Goal: Task Accomplishment & Management: Manage account settings

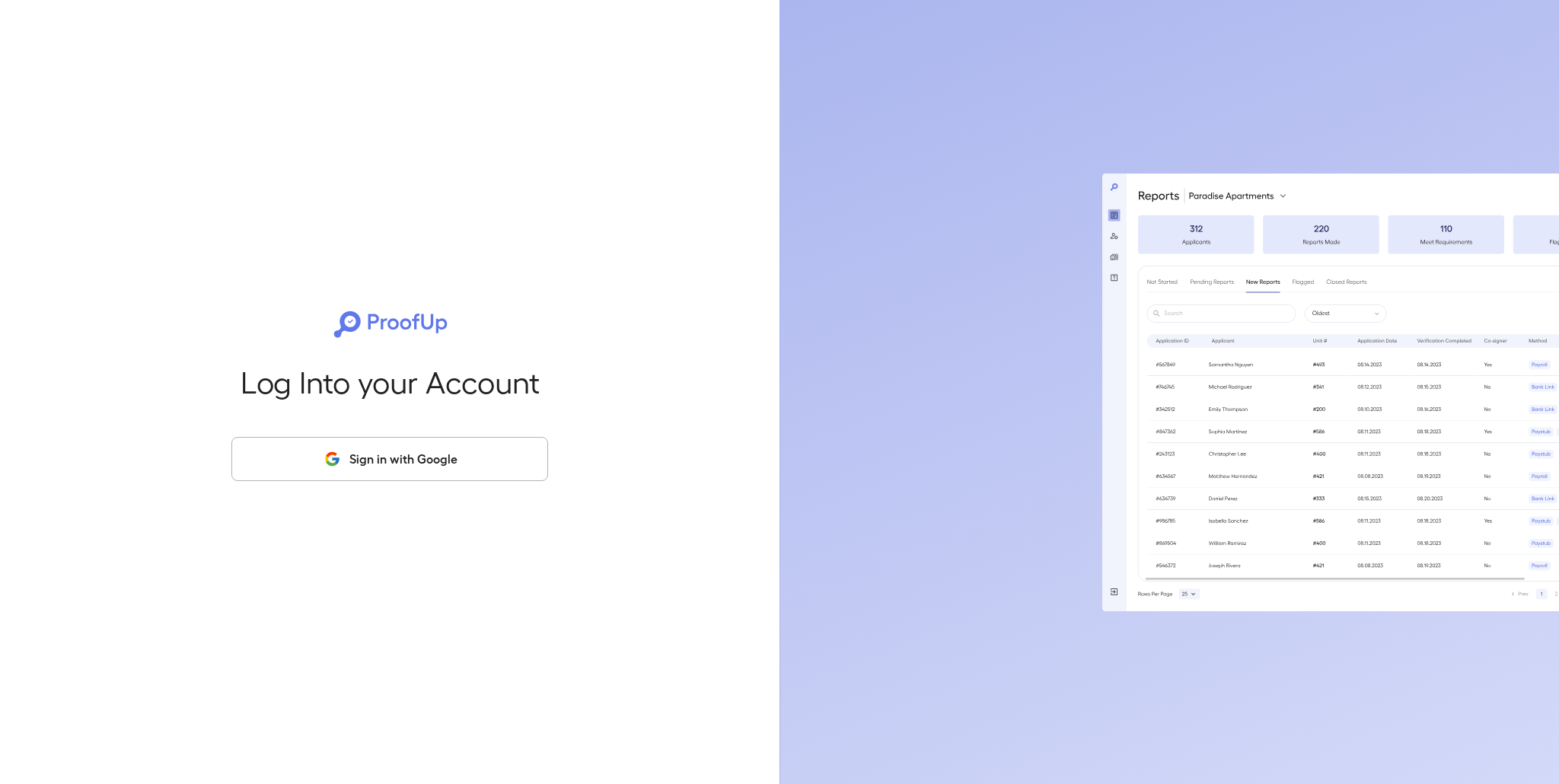
click at [456, 454] on button "Sign in with Google" at bounding box center [390, 458] width 317 height 44
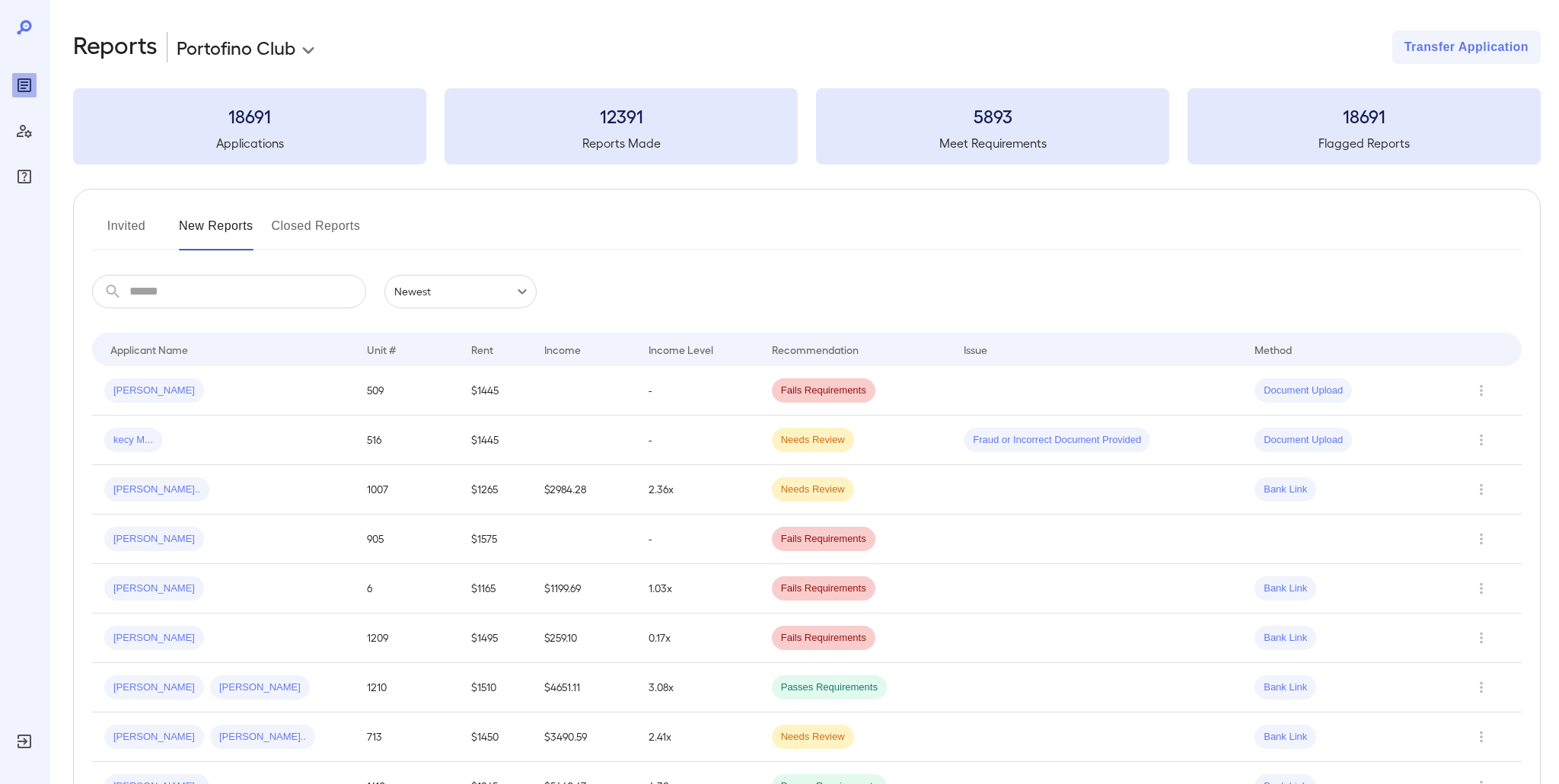
click at [147, 236] on button "Invited" at bounding box center [127, 232] width 68 height 37
